Goal: Information Seeking & Learning: Check status

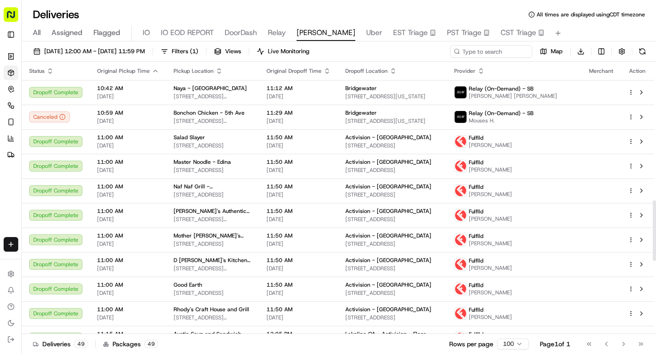
scroll to position [623, 0]
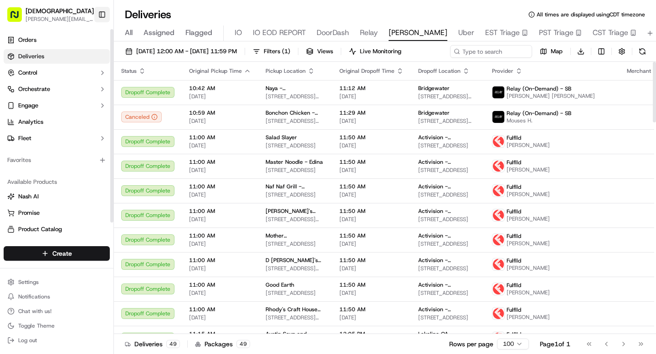
click at [102, 14] on button "Toggle Sidebar" at bounding box center [101, 14] width 15 height 15
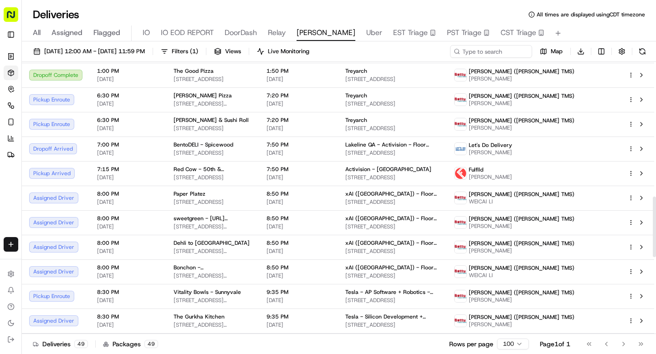
scroll to position [592, 0]
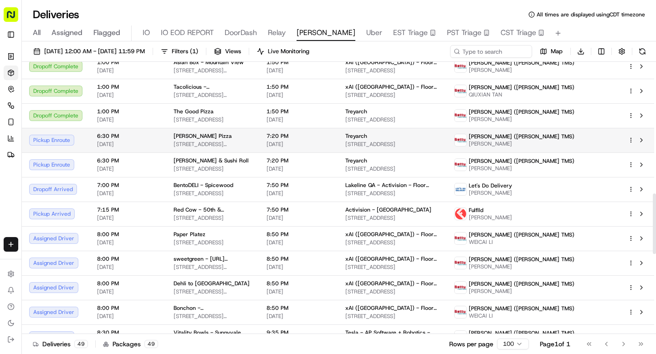
click at [155, 137] on span "6:30 PM" at bounding box center [128, 136] width 62 height 7
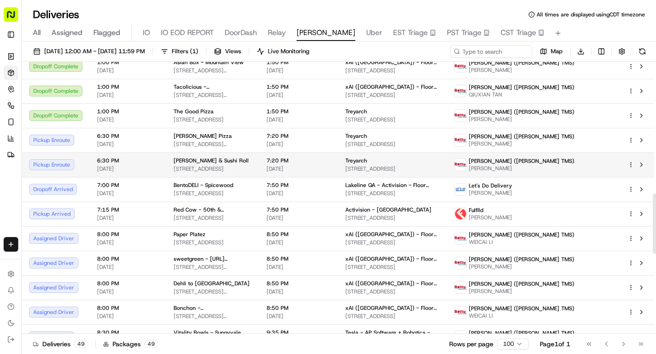
click at [148, 158] on span "6:30 PM" at bounding box center [128, 160] width 62 height 7
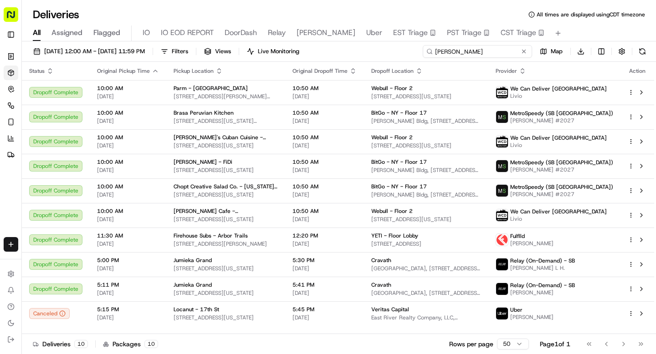
click at [478, 51] on input "willia" at bounding box center [477, 51] width 109 height 13
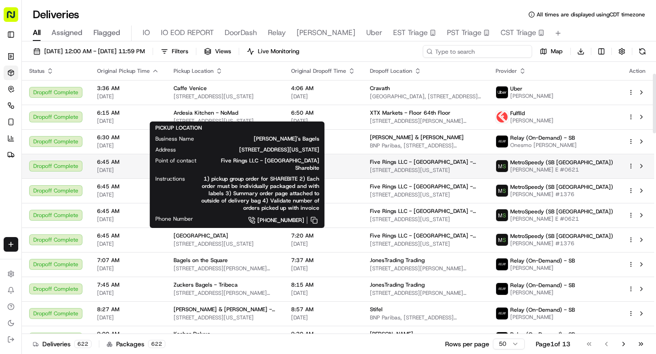
scroll to position [230, 0]
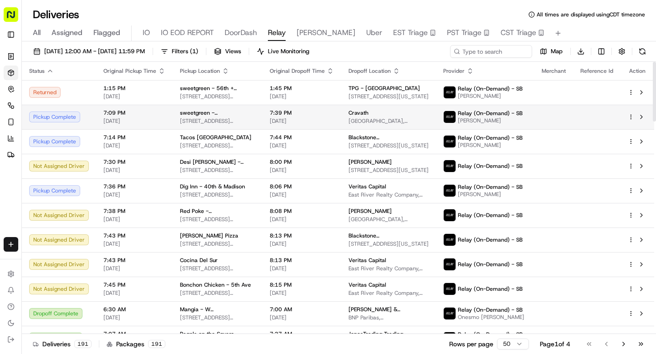
click at [117, 115] on span "7:09 PM" at bounding box center [134, 112] width 62 height 7
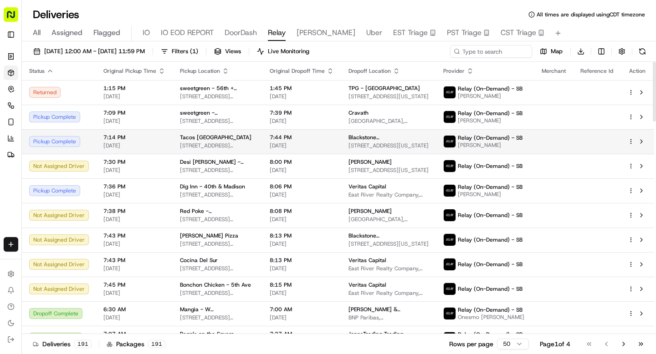
click at [127, 141] on div "7:14 PM 09/19/2025" at bounding box center [134, 141] width 62 height 15
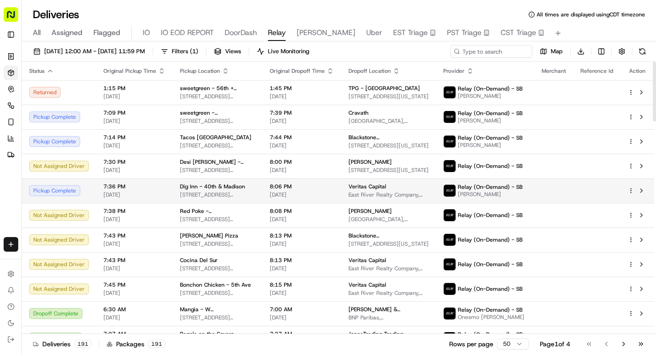
click at [175, 188] on td "Dig Inn - 40th & Madison 286 Madison Ave, New York, NY 10017, USA" at bounding box center [218, 191] width 90 height 25
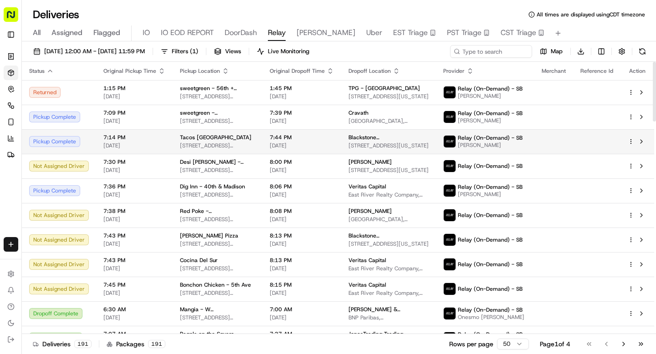
click at [173, 147] on td "Tacos Grand Central - 2nd Ave 711 2nd Ave, New York, NY 10016, USA" at bounding box center [218, 141] width 90 height 25
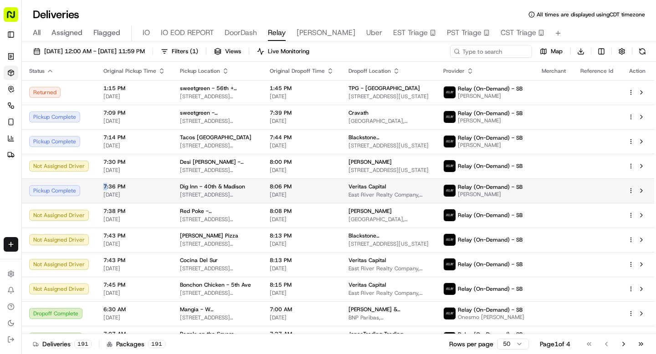
click at [159, 183] on span "7:36 PM" at bounding box center [134, 186] width 62 height 7
click at [162, 193] on span "[DATE]" at bounding box center [134, 194] width 62 height 7
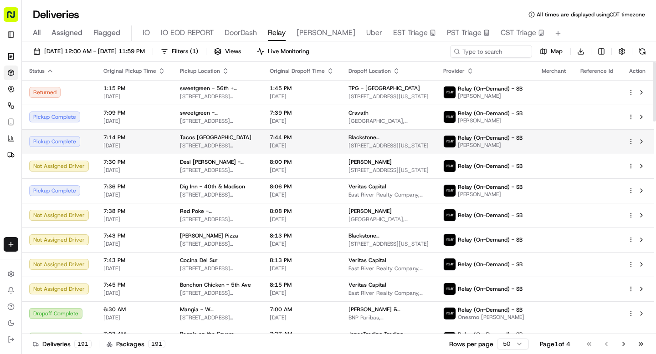
click at [151, 148] on span "[DATE]" at bounding box center [134, 145] width 62 height 7
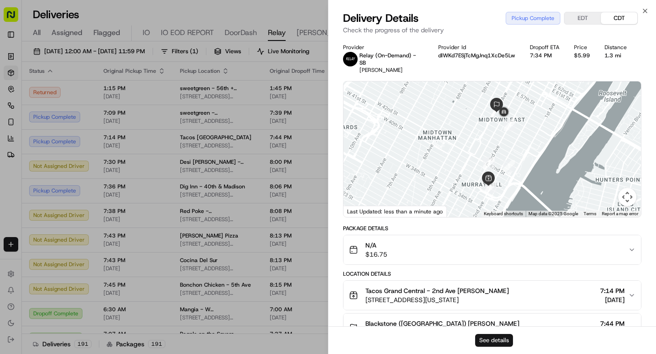
click at [501, 342] on button "See details" at bounding box center [494, 340] width 38 height 13
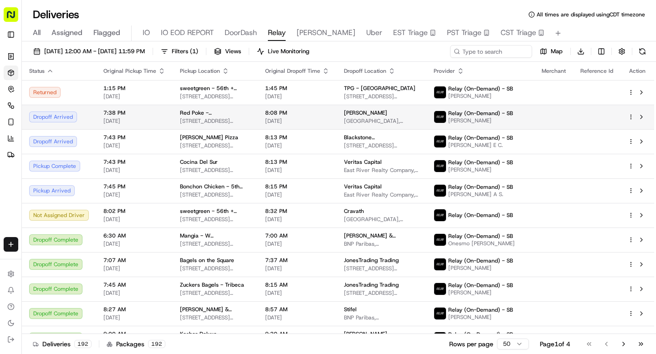
click at [133, 117] on div "7:38 PM 09/19/2025" at bounding box center [134, 116] width 62 height 15
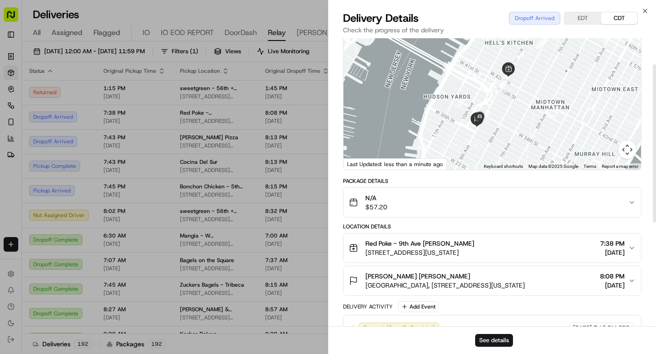
click at [440, 281] on span "Two Manhattan West, 375 9th Ave, New York, NY 10001, USA" at bounding box center [444, 285] width 159 height 9
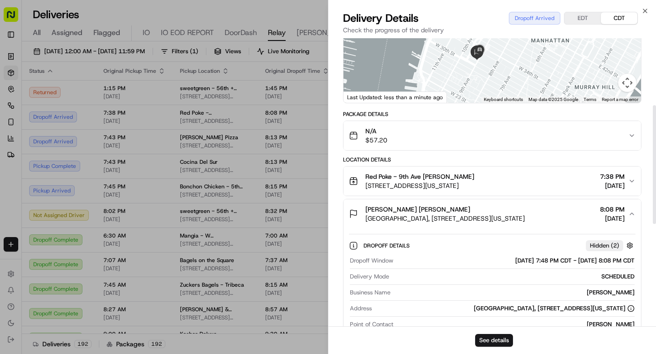
scroll to position [194, 0]
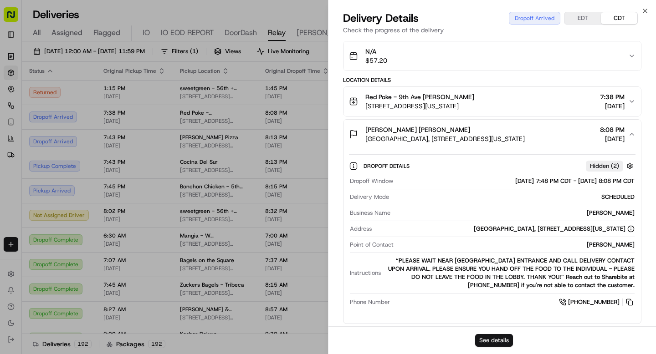
click at [486, 341] on button "See details" at bounding box center [494, 340] width 38 height 13
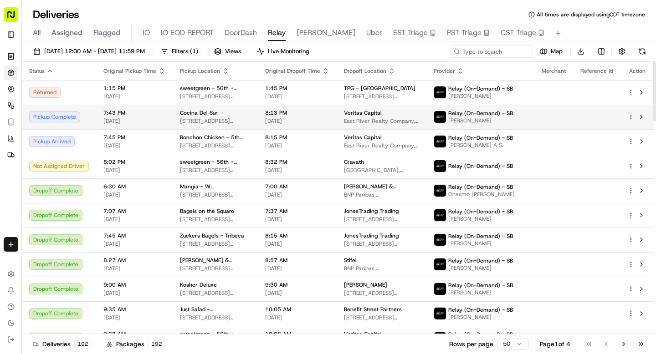
click at [145, 122] on span "[DATE]" at bounding box center [134, 121] width 62 height 7
click at [313, 123] on span "[DATE]" at bounding box center [297, 121] width 64 height 7
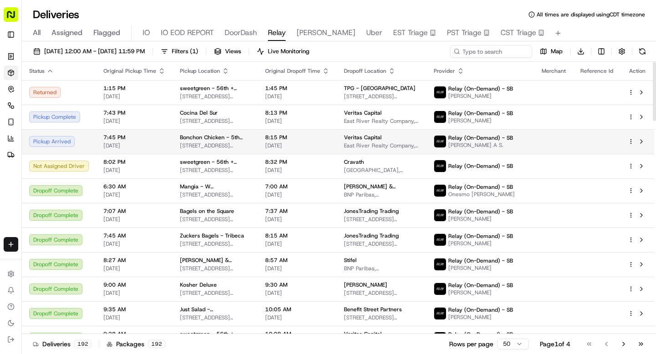
click at [255, 147] on td "Bonchon Chicken - 5th Ave 325 5th Ave, New York, NY 10016, USA" at bounding box center [215, 141] width 85 height 25
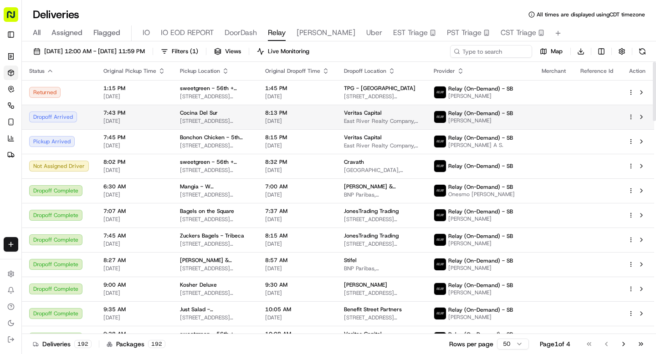
click at [147, 121] on span "[DATE]" at bounding box center [134, 121] width 62 height 7
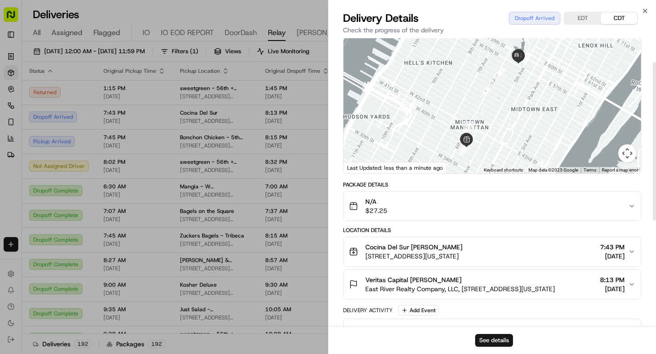
click at [535, 276] on div "Veritas Capital Kuma Matsukata" at bounding box center [460, 280] width 190 height 9
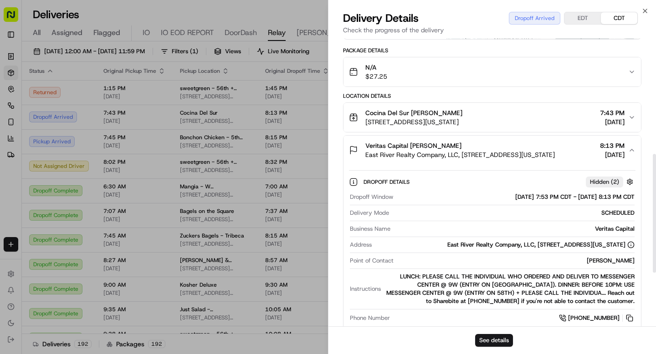
scroll to position [313, 0]
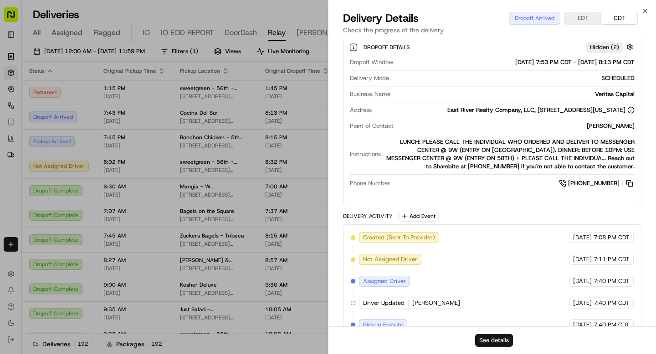
click at [495, 338] on button "See details" at bounding box center [494, 340] width 38 height 13
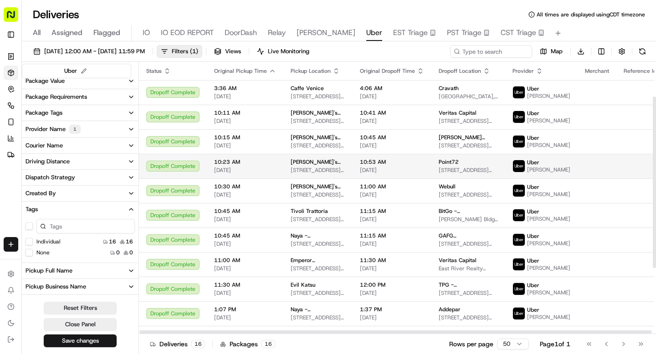
scroll to position [159, 0]
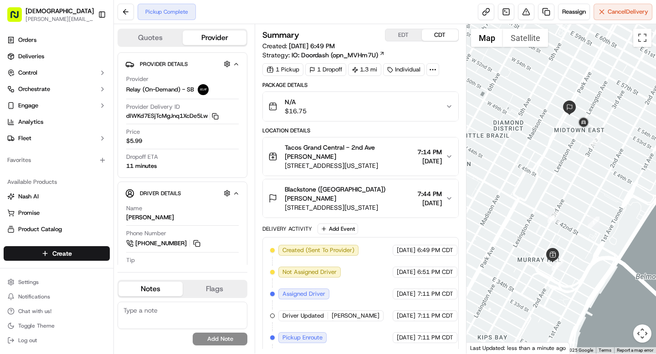
click at [431, 71] on icon at bounding box center [433, 70] width 8 height 8
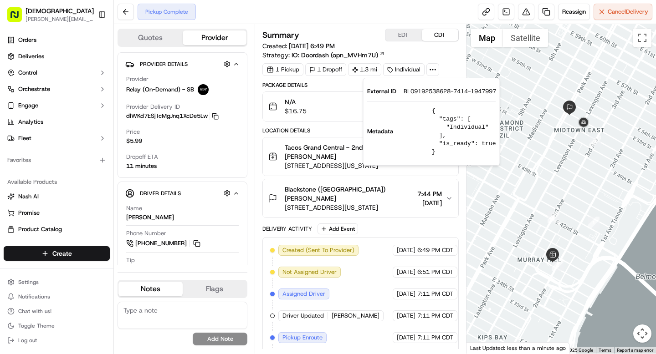
click at [421, 92] on span "BL09192538628-7414-1947997" at bounding box center [450, 91] width 92 height 8
copy span "BL09192538628"
click at [375, 193] on span "Blackstone ([GEOGRAPHIC_DATA]) [PERSON_NAME]" at bounding box center [349, 194] width 128 height 18
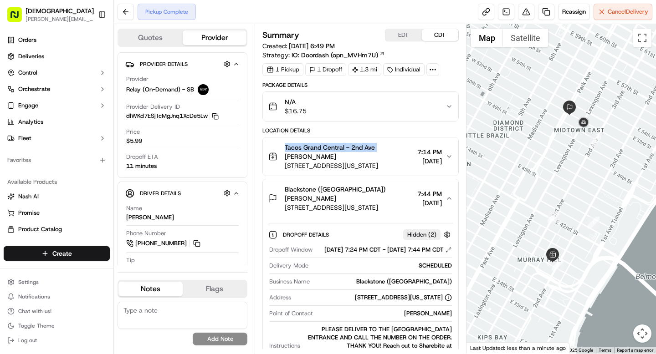
drag, startPoint x: 286, startPoint y: 147, endPoint x: 377, endPoint y: 150, distance: 91.2
click at [377, 150] on span "Tacos Grand Central - 2nd Ave [PERSON_NAME]" at bounding box center [349, 152] width 128 height 18
copy span "Tacos [GEOGRAPHIC_DATA]"
drag, startPoint x: 333, startPoint y: 189, endPoint x: 383, endPoint y: 192, distance: 49.7
click at [383, 192] on div "Blackstone ([GEOGRAPHIC_DATA]) [PERSON_NAME]" at bounding box center [349, 194] width 128 height 18
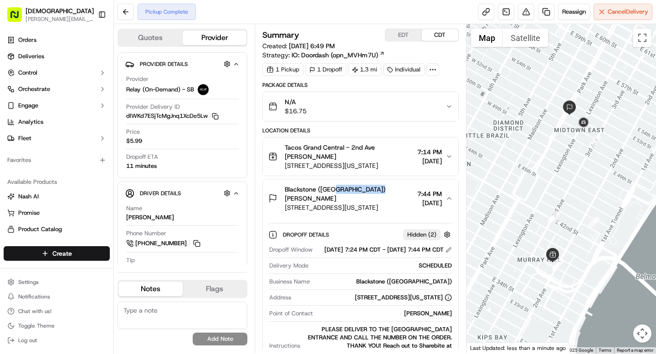
copy span "[PERSON_NAME]"
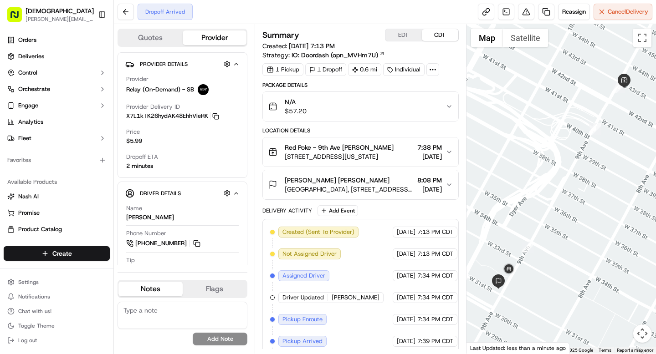
click at [432, 70] on icon at bounding box center [433, 70] width 8 height 8
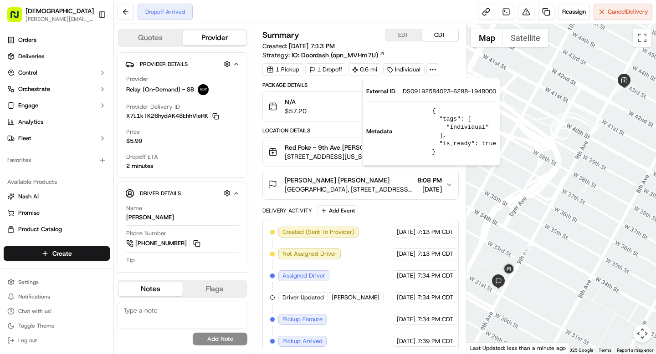
click at [427, 91] on span "DS09192584023-6288-1948000" at bounding box center [449, 91] width 93 height 8
copy span "DS09192584023"
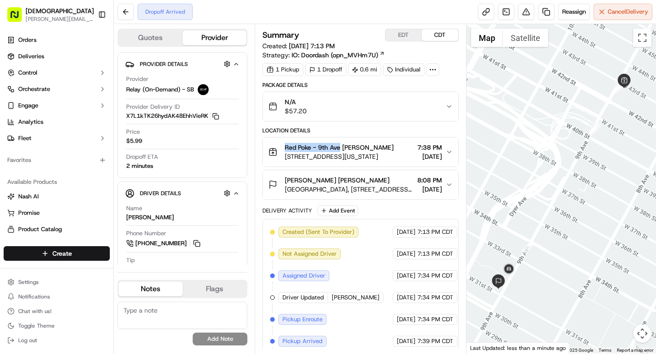
drag, startPoint x: 285, startPoint y: 146, endPoint x: 341, endPoint y: 147, distance: 56.1
click at [341, 147] on span "Red Poke - 9th Ave Denis Sharebite" at bounding box center [339, 147] width 109 height 9
copy span "Red Poke - 9th Ave"
drag, startPoint x: 316, startPoint y: 180, endPoint x: 350, endPoint y: 181, distance: 34.2
click at [350, 181] on div "D.E. Shaw Helen Yang" at bounding box center [349, 180] width 128 height 9
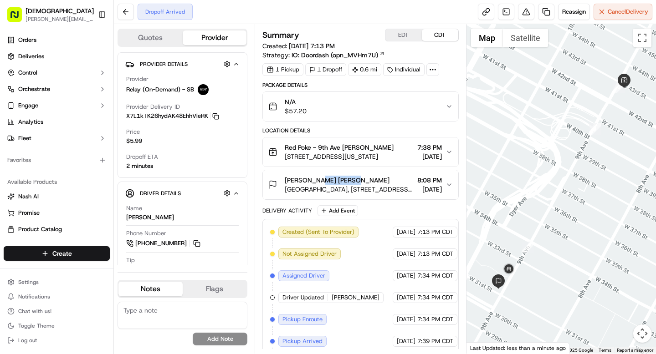
copy span "Helen Yang"
click at [101, 10] on button "Toggle Sidebar" at bounding box center [101, 14] width 15 height 15
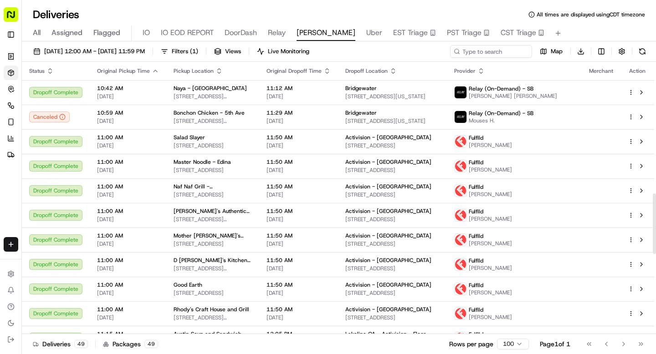
scroll to position [592, 0]
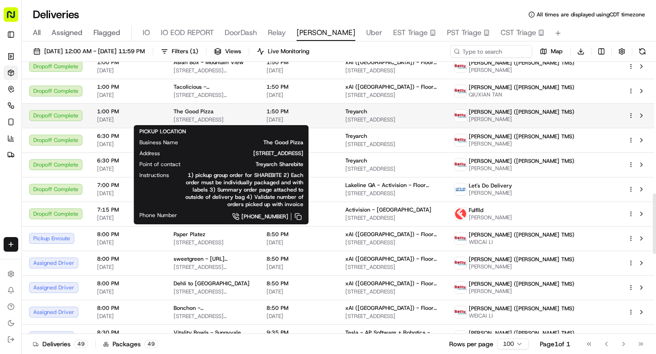
click at [149, 114] on span "1:00 PM" at bounding box center [128, 111] width 62 height 7
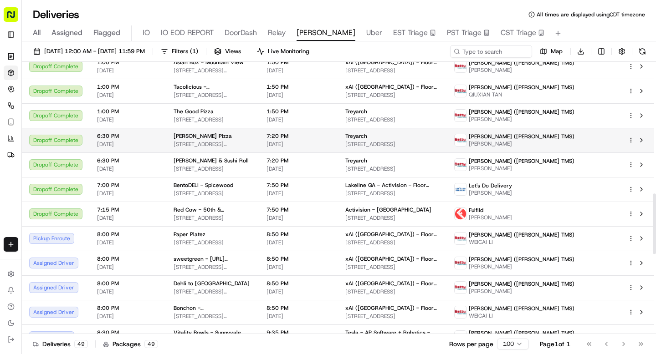
click at [139, 146] on span "[DATE]" at bounding box center [128, 144] width 62 height 7
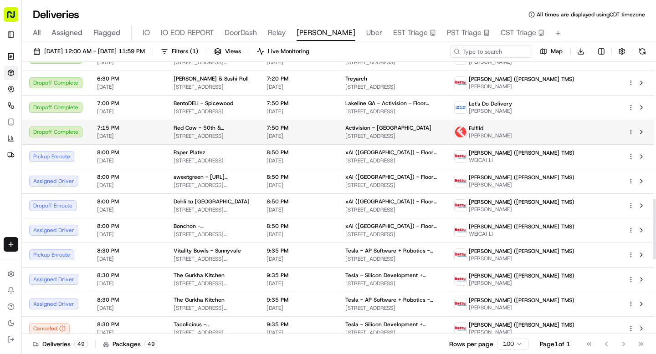
scroll to position [616, 0]
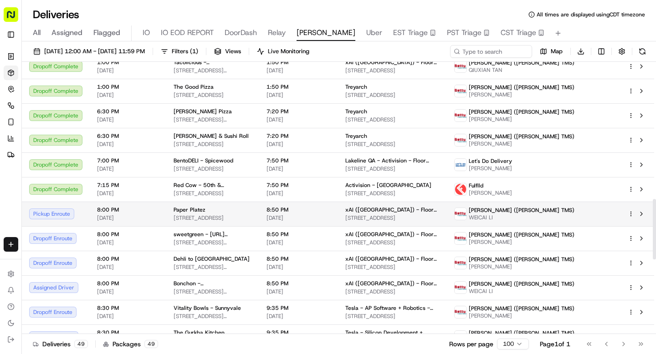
click at [160, 212] on td "8:00 PM 09/19/2025" at bounding box center [128, 214] width 77 height 25
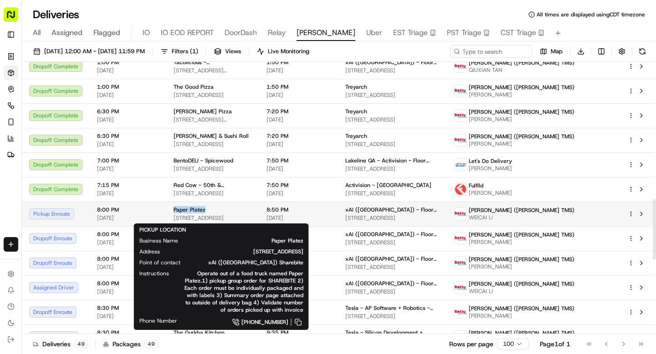
drag, startPoint x: 166, startPoint y: 211, endPoint x: 207, endPoint y: 210, distance: 40.5
click at [207, 210] on td "Paper Platez 2135 Old Middlefield Way, Mountain View, CA 94043, USA" at bounding box center [212, 214] width 93 height 25
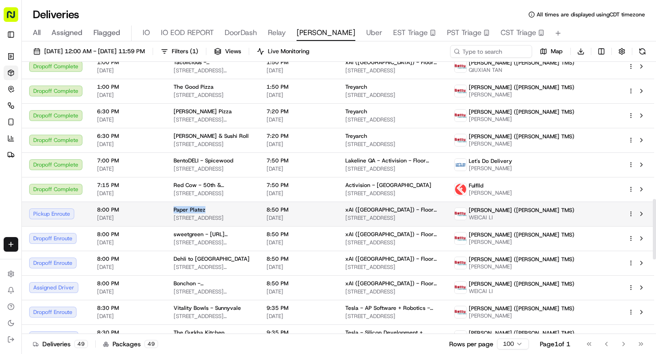
copy span "Paper Platez"
click at [241, 208] on div "Paper Platez" at bounding box center [213, 209] width 78 height 7
click at [227, 215] on span "[STREET_ADDRESS]" at bounding box center [213, 218] width 78 height 7
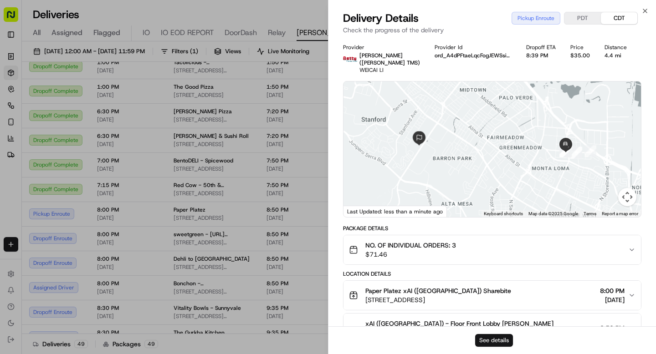
click at [488, 334] on button "See details" at bounding box center [494, 340] width 38 height 13
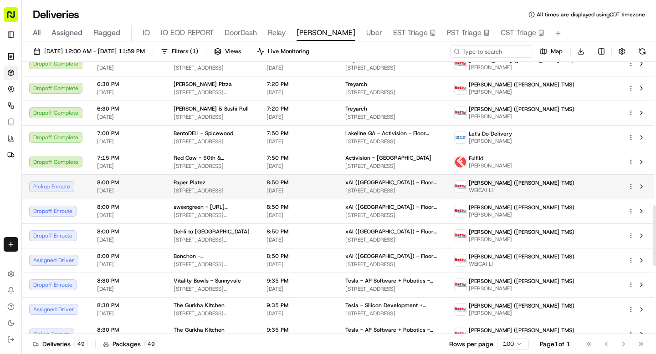
scroll to position [645, 0]
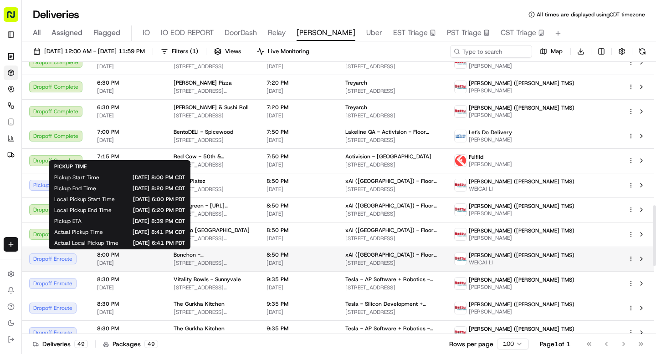
click at [112, 251] on span "8:00 PM" at bounding box center [128, 254] width 62 height 7
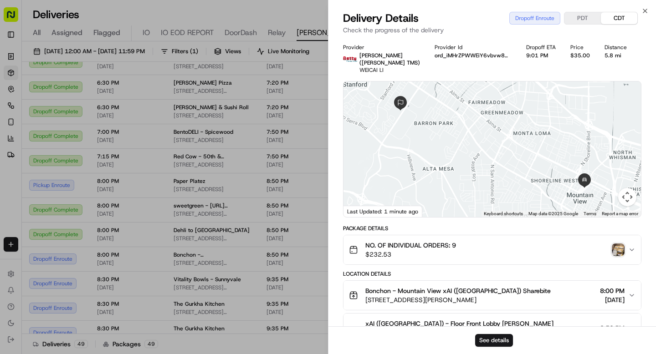
scroll to position [257, 0]
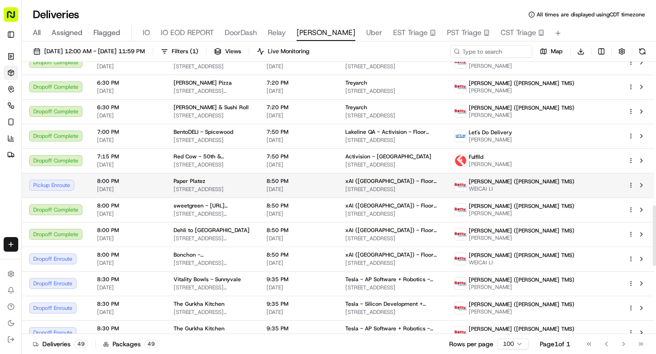
click at [163, 184] on td "8:00 PM 09/19/2025" at bounding box center [128, 185] width 77 height 25
click at [207, 182] on div "Paper Platez" at bounding box center [213, 181] width 78 height 7
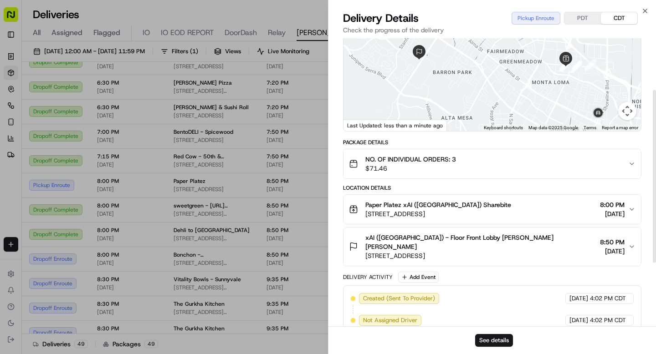
scroll to position [93, 0]
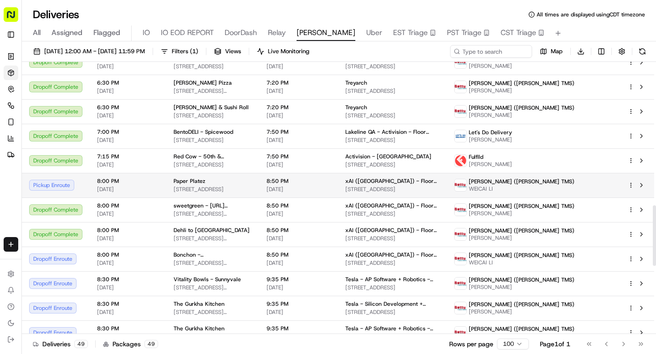
click at [252, 188] on span "[STREET_ADDRESS]" at bounding box center [213, 189] width 78 height 7
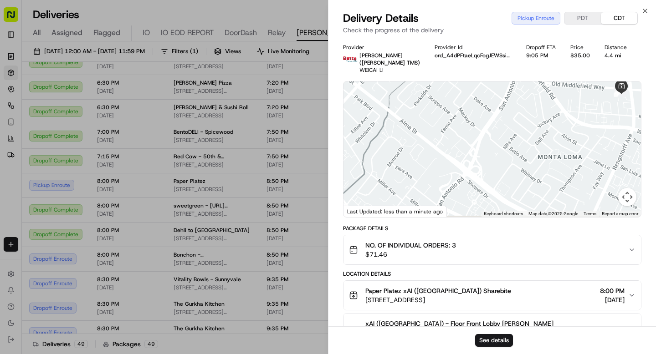
drag, startPoint x: 476, startPoint y: 153, endPoint x: 614, endPoint y: 139, distance: 139.1
click at [614, 136] on div at bounding box center [492, 150] width 297 height 136
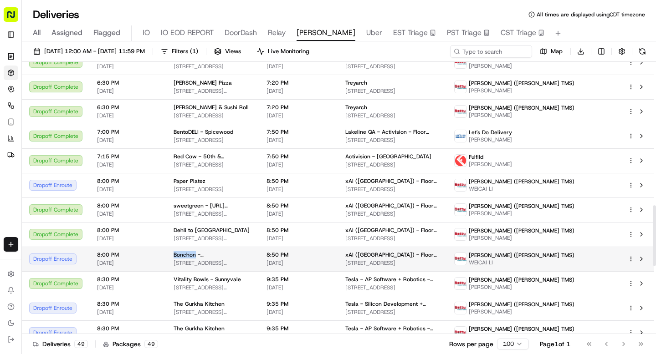
drag, startPoint x: 166, startPoint y: 256, endPoint x: 194, endPoint y: 256, distance: 27.8
click at [194, 256] on td "Bonchon - Mountain View 260 Castro St, Mountain View, CA 94041, USA" at bounding box center [212, 259] width 93 height 25
copy span "Bonchon"
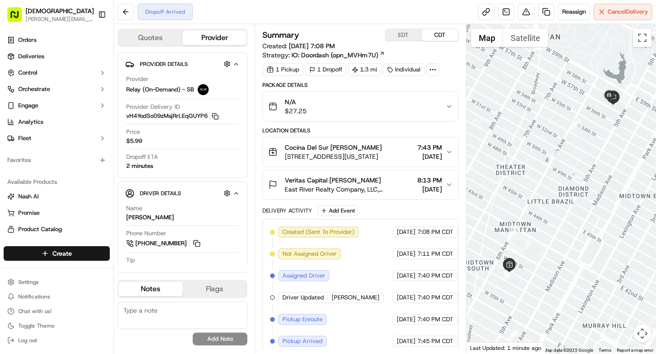
click at [437, 71] on icon at bounding box center [433, 70] width 8 height 8
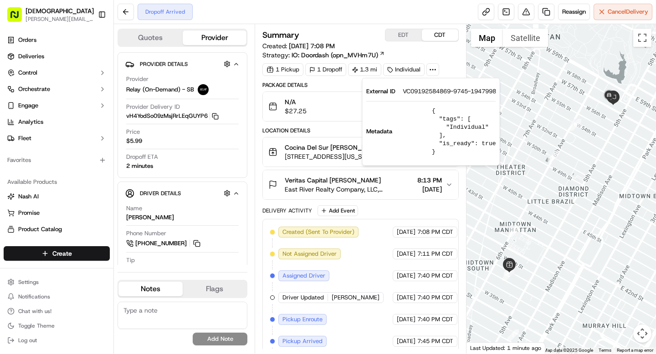
click at [425, 92] on span "VC09192584869-9745-1947998" at bounding box center [449, 91] width 93 height 8
copy span "VC09192584869"
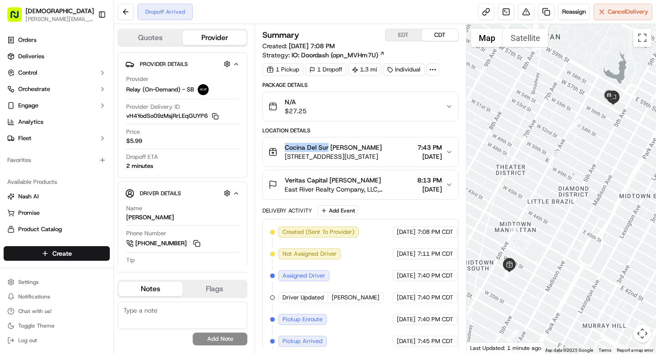
drag, startPoint x: 283, startPoint y: 147, endPoint x: 328, endPoint y: 146, distance: 45.6
click at [328, 146] on div "Cocina Del Sur [PERSON_NAME] [STREET_ADDRESS][US_STATE]" at bounding box center [324, 152] width 113 height 18
copy span "Cocina Del Sur"
drag, startPoint x: 330, startPoint y: 181, endPoint x: 377, endPoint y: 181, distance: 46.9
click at [377, 181] on span "Veritas Capital [PERSON_NAME]" at bounding box center [333, 180] width 96 height 9
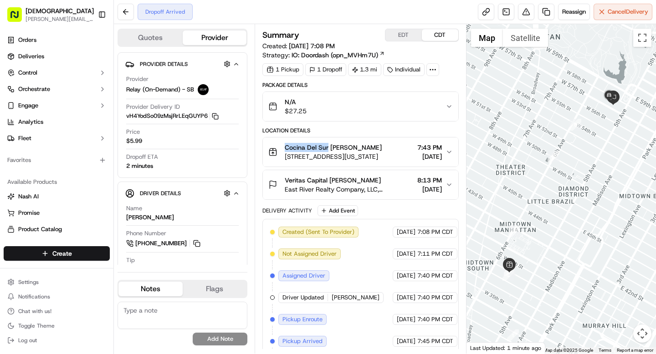
copy span "[PERSON_NAME]"
click at [105, 14] on button "Toggle Sidebar" at bounding box center [101, 14] width 15 height 15
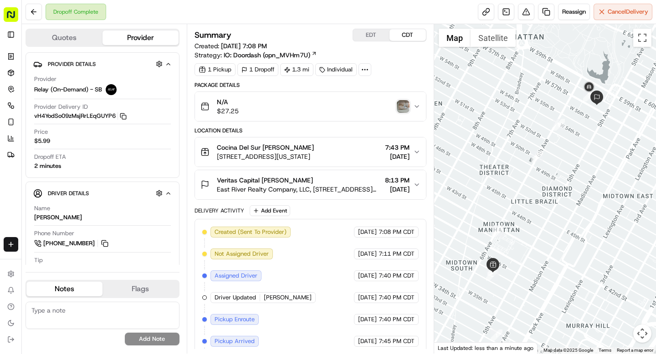
click at [396, 104] on div "N/A $27.25" at bounding box center [306, 106] width 213 height 18
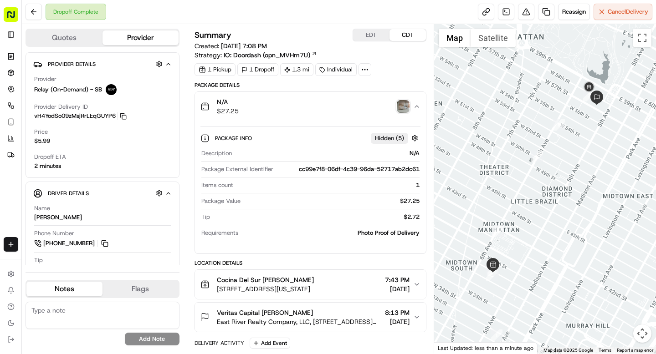
click at [401, 107] on img "button" at bounding box center [403, 106] width 13 height 13
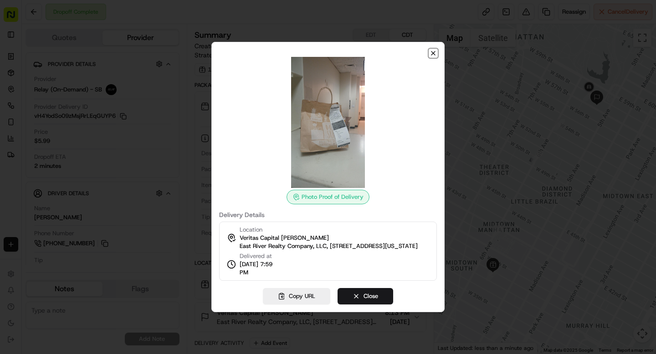
click at [436, 51] on icon "button" at bounding box center [433, 53] width 7 height 7
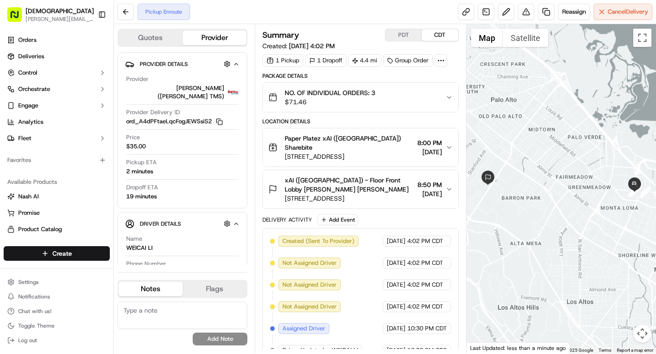
click at [442, 56] on icon at bounding box center [441, 60] width 8 height 8
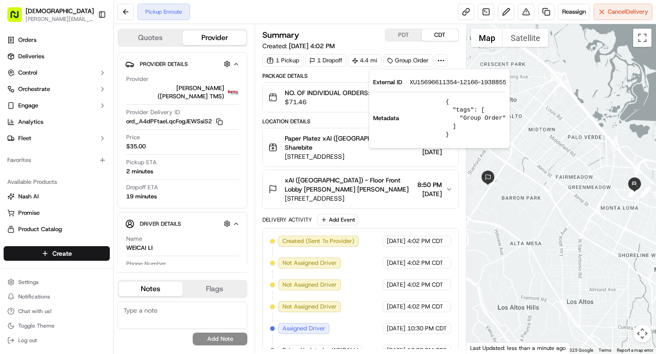
click at [438, 82] on span "XU15696611354-12166-1938855" at bounding box center [458, 82] width 97 height 8
copy span "XU15696611354"
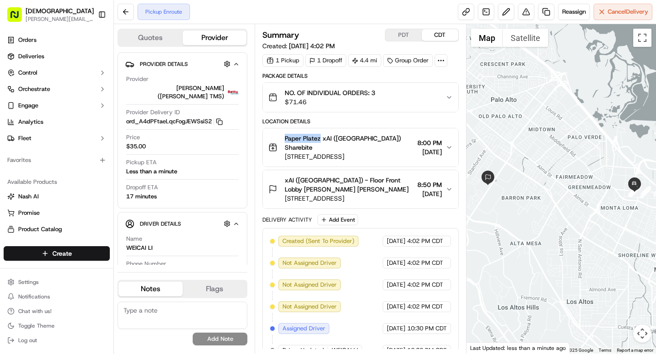
drag, startPoint x: 283, startPoint y: 139, endPoint x: 320, endPoint y: 138, distance: 36.9
click at [320, 138] on div "Paper Platez xAI ([GEOGRAPHIC_DATA]) Sharebite [STREET_ADDRESS]" at bounding box center [340, 147] width 145 height 27
copy span "Paper Platez"
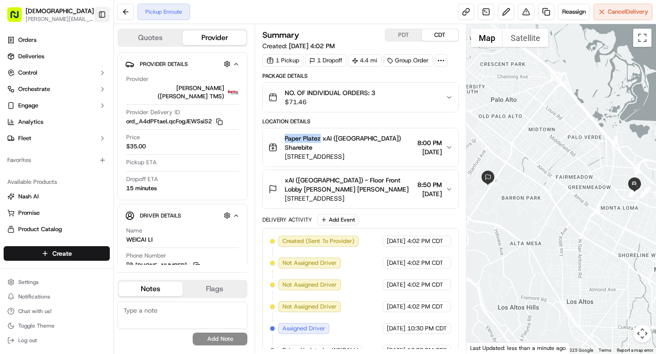
click at [105, 16] on button "Toggle Sidebar" at bounding box center [101, 14] width 15 height 15
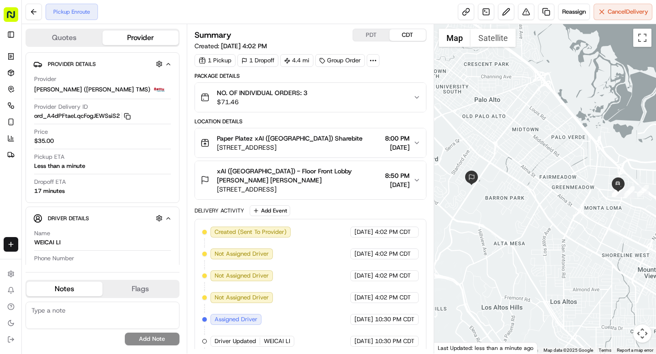
click at [391, 91] on div "NO. OF INDIVIDUAL ORDERS: 3 $71.46" at bounding box center [306, 97] width 213 height 18
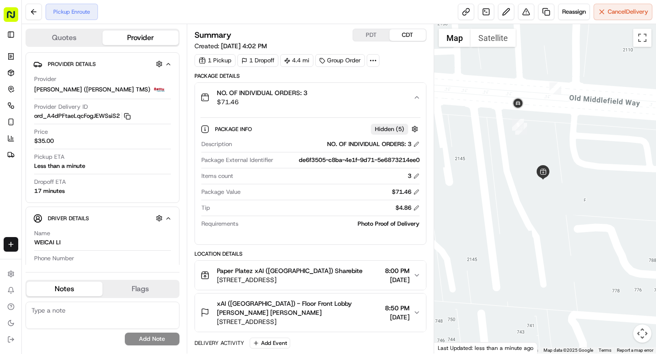
drag, startPoint x: 623, startPoint y: 131, endPoint x: 528, endPoint y: 115, distance: 96.5
click at [528, 116] on div at bounding box center [545, 189] width 222 height 330
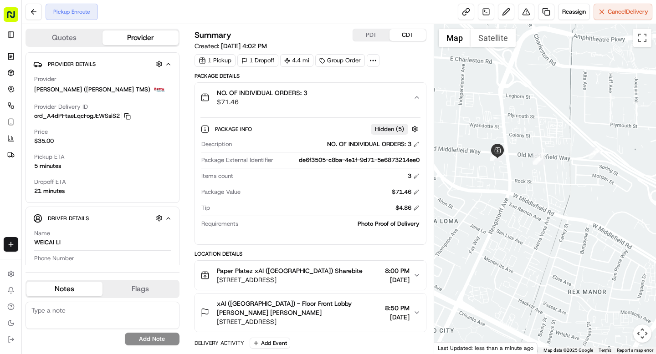
drag, startPoint x: 477, startPoint y: 192, endPoint x: 565, endPoint y: 239, distance: 99.0
click at [565, 239] on div at bounding box center [545, 189] width 222 height 330
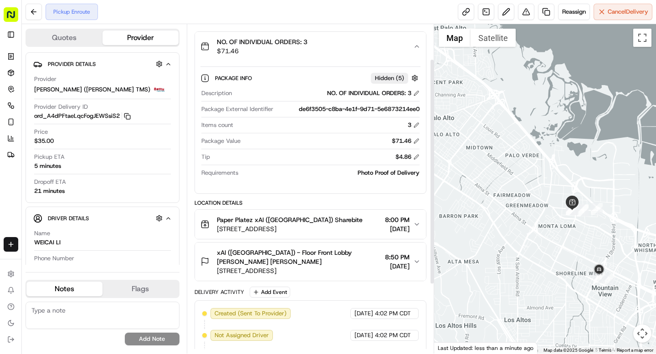
scroll to position [139, 0]
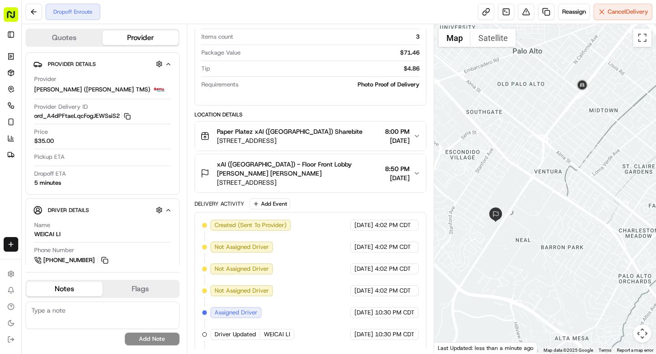
drag, startPoint x: 486, startPoint y: 164, endPoint x: 623, endPoint y: 128, distance: 141.8
click at [623, 128] on div at bounding box center [545, 189] width 222 height 330
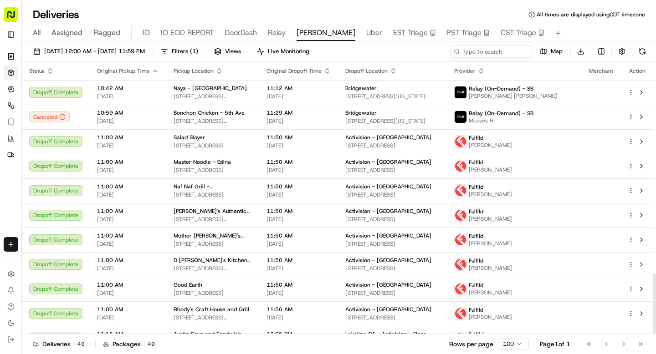
scroll to position [951, 0]
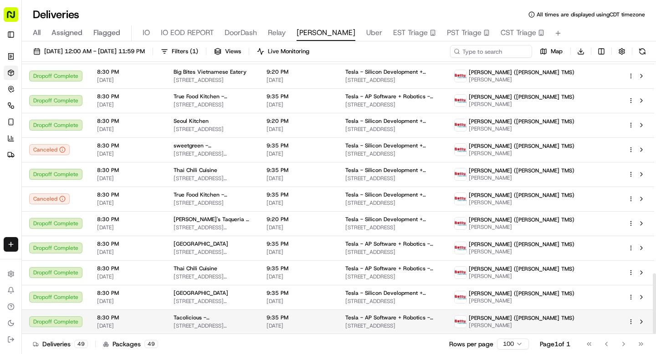
click at [252, 321] on div "Tacolicious - [GEOGRAPHIC_DATA]" at bounding box center [213, 317] width 78 height 7
